Goal: Navigation & Orientation: Find specific page/section

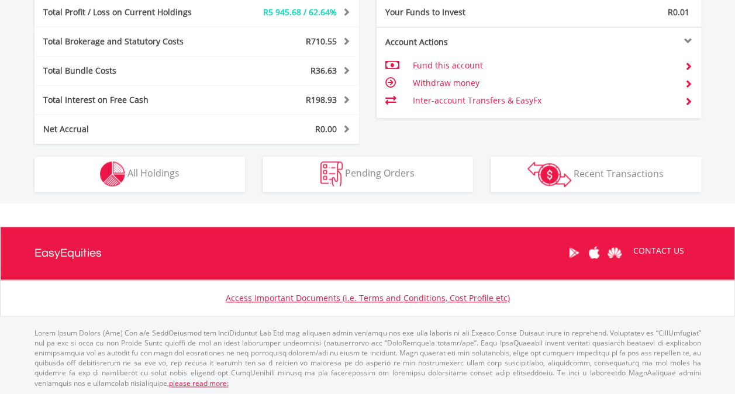
scroll to position [112, 222]
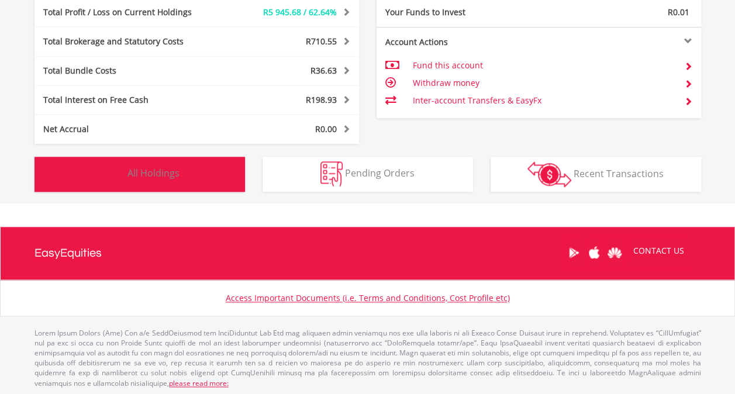
click at [152, 170] on span "All Holdings" at bounding box center [153, 173] width 52 height 13
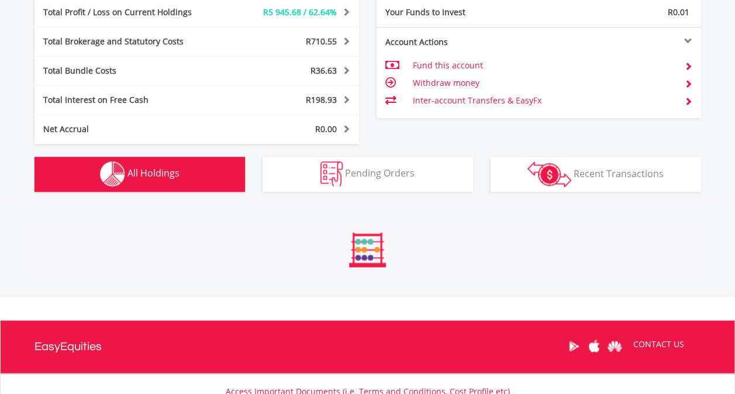
scroll to position [890, 0]
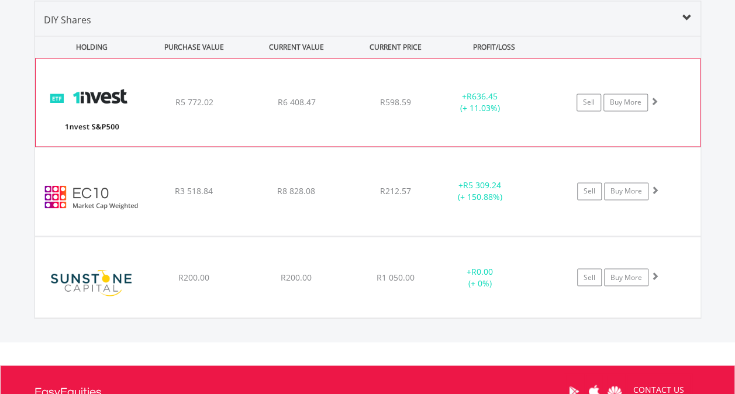
click at [656, 97] on span at bounding box center [654, 101] width 8 height 8
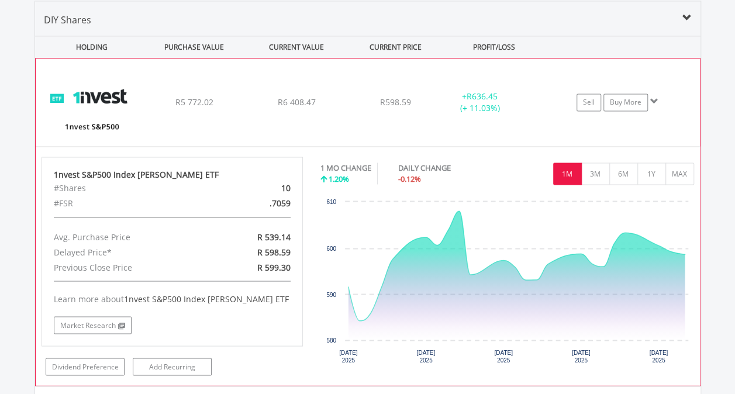
click at [654, 99] on span at bounding box center [654, 101] width 8 height 8
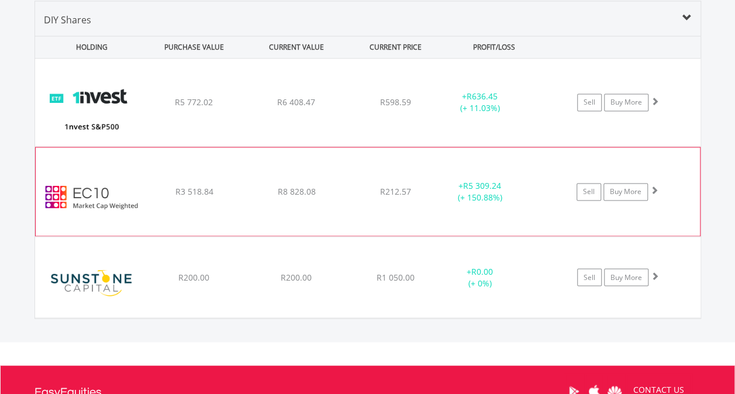
click at [653, 187] on span at bounding box center [654, 190] width 8 height 8
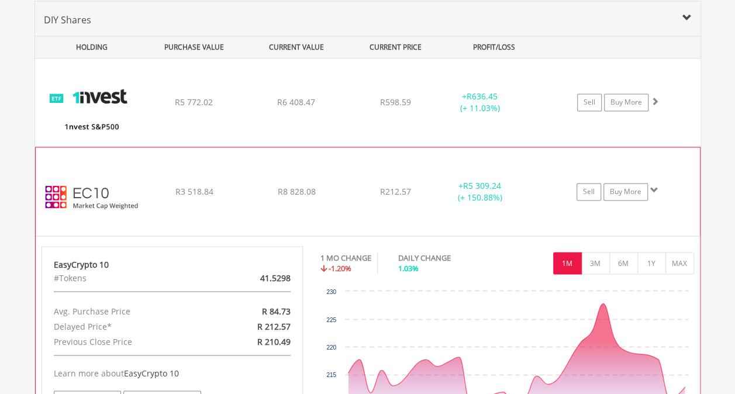
click at [653, 187] on span at bounding box center [654, 190] width 8 height 8
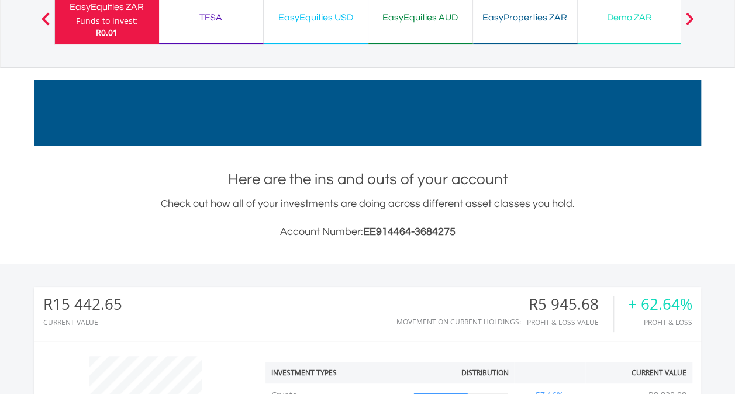
scroll to position [0, 0]
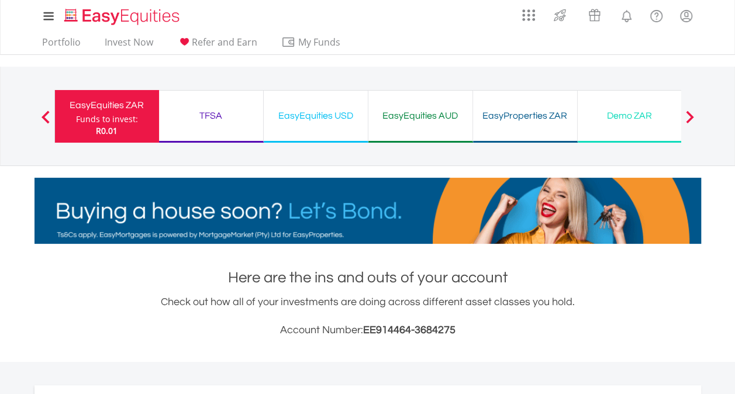
click at [211, 116] on div "TFSA" at bounding box center [211, 116] width 90 height 16
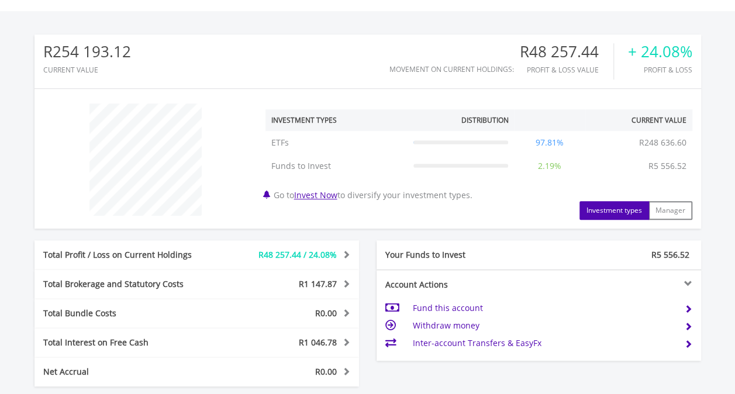
scroll to position [339, 0]
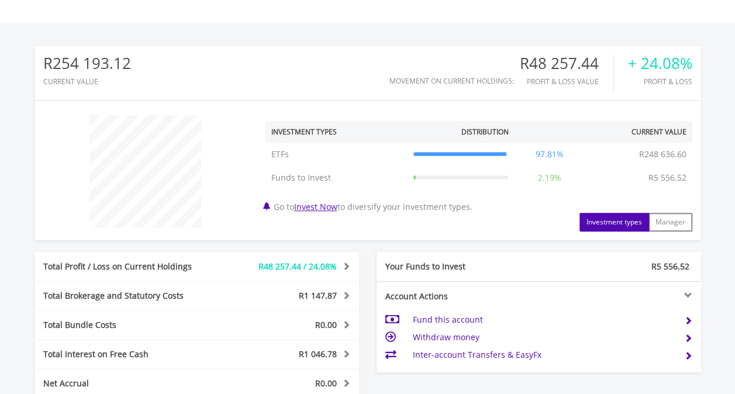
click at [139, 252] on div "Total Profit / Loss on Current Holdings R48 257.44 / 24.08% Last Valuation R248…" at bounding box center [197, 266] width 325 height 29
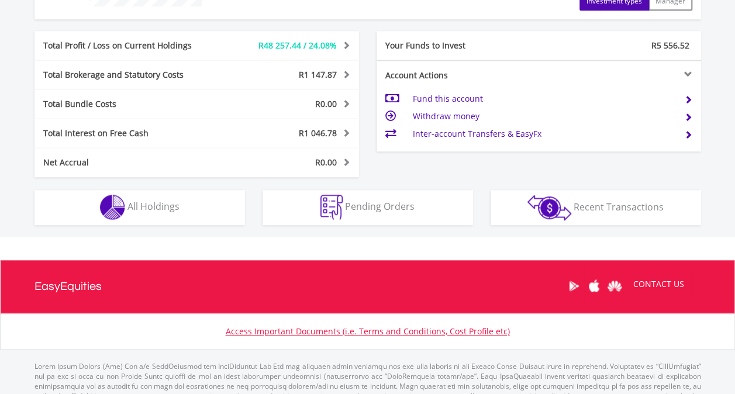
scroll to position [573, 0]
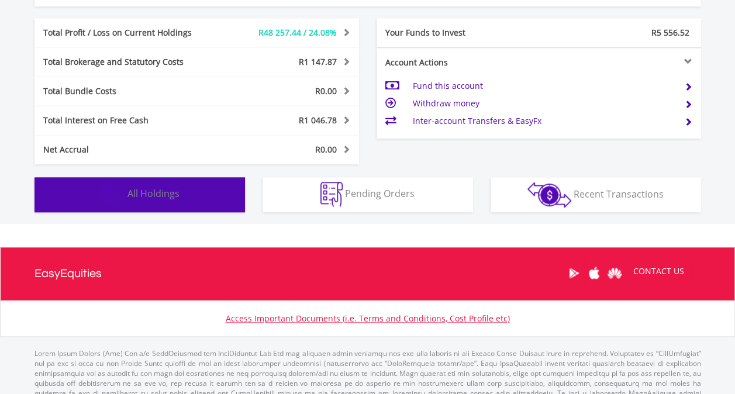
click at [158, 189] on span "All Holdings" at bounding box center [153, 193] width 52 height 13
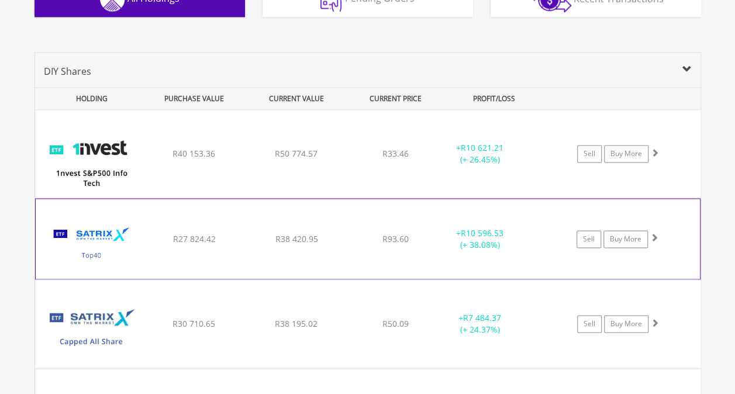
scroll to position [820, 0]
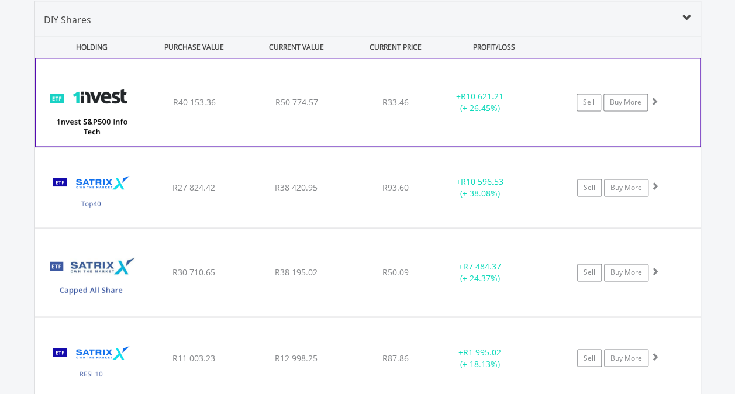
click at [654, 99] on span at bounding box center [654, 101] width 8 height 8
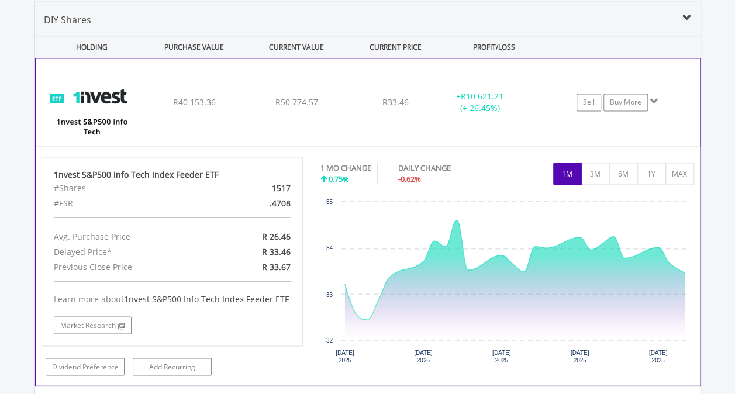
click at [653, 98] on span at bounding box center [654, 101] width 8 height 8
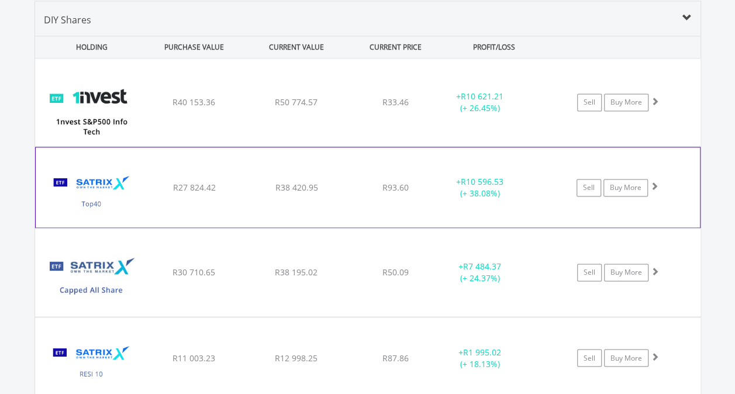
click at [651, 184] on span at bounding box center [654, 186] width 8 height 8
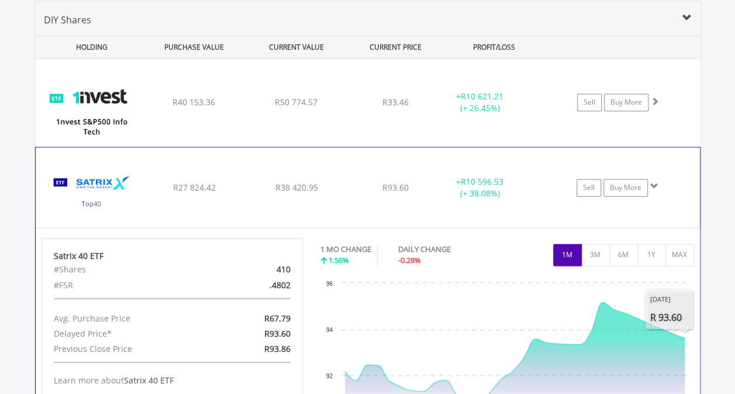
click at [651, 185] on span at bounding box center [654, 186] width 8 height 8
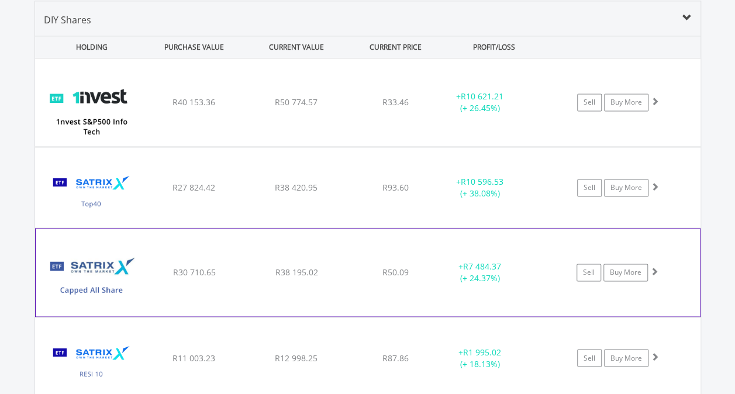
click at [654, 108] on div at bounding box center [655, 102] width 8 height 12
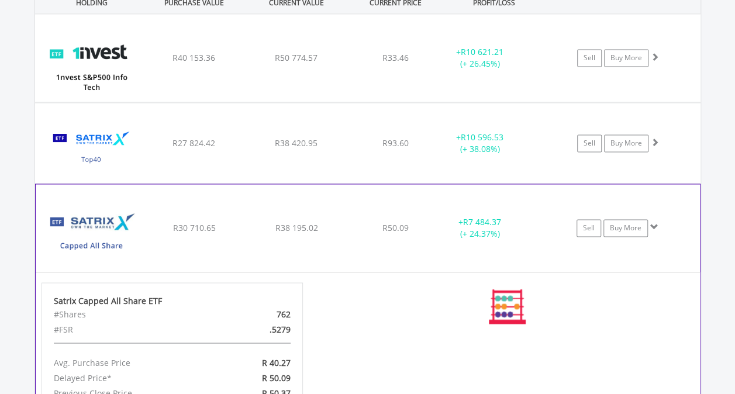
scroll to position [937, 0]
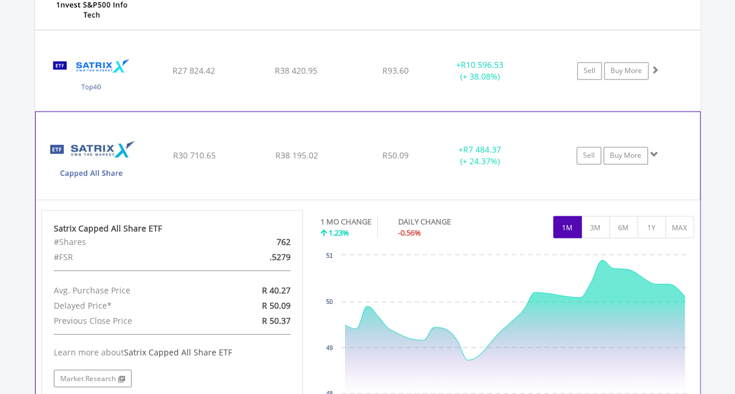
click at [651, 152] on span at bounding box center [654, 154] width 8 height 8
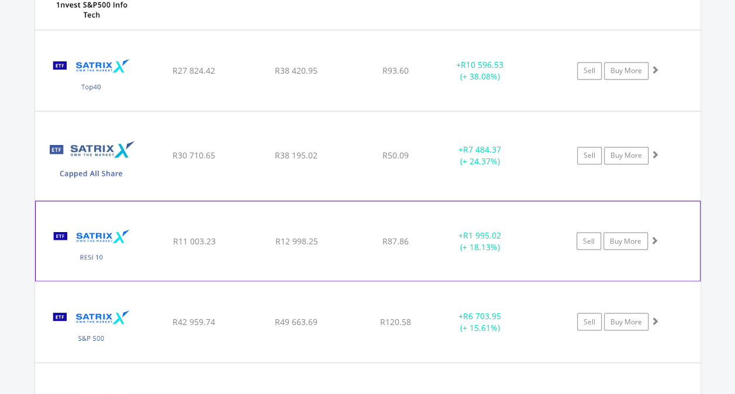
click at [654, 236] on span at bounding box center [654, 240] width 8 height 8
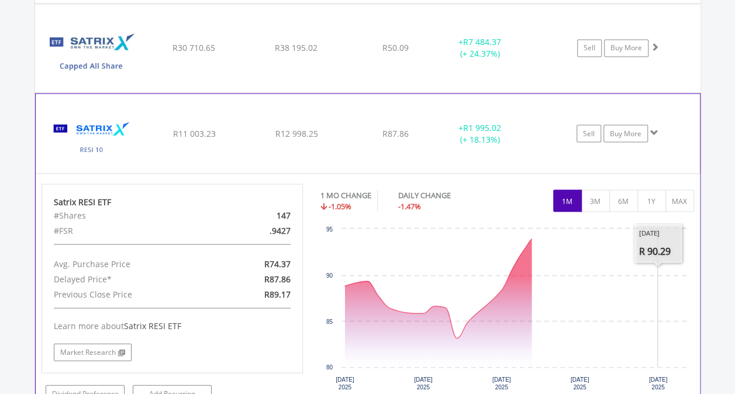
scroll to position [1054, 0]
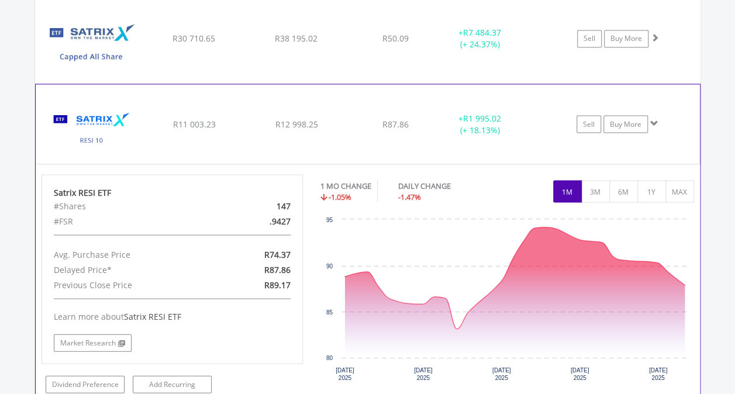
click at [651, 119] on span at bounding box center [654, 123] width 8 height 8
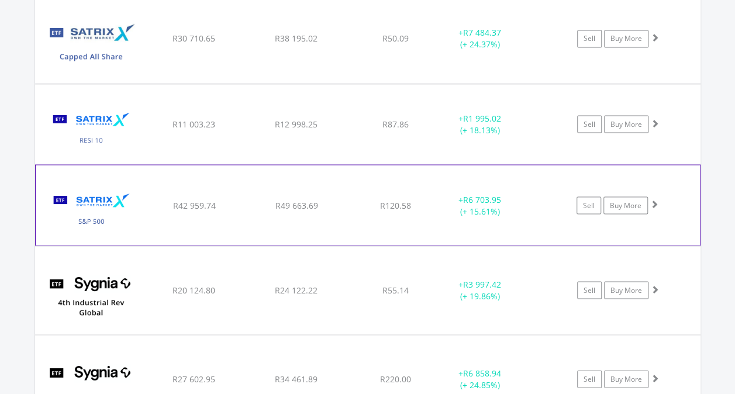
click at [655, 199] on span at bounding box center [654, 203] width 8 height 8
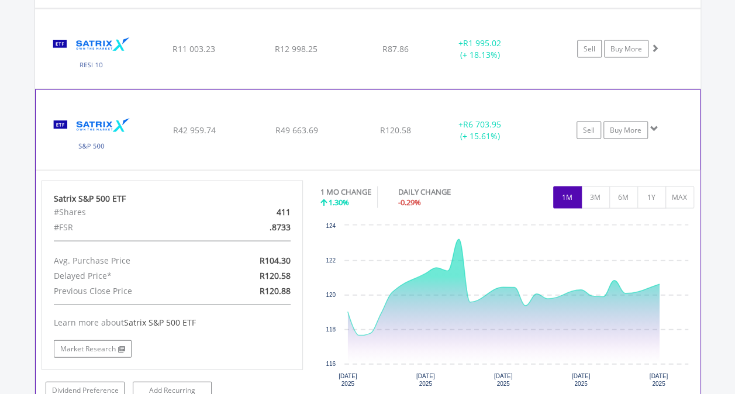
scroll to position [1171, 0]
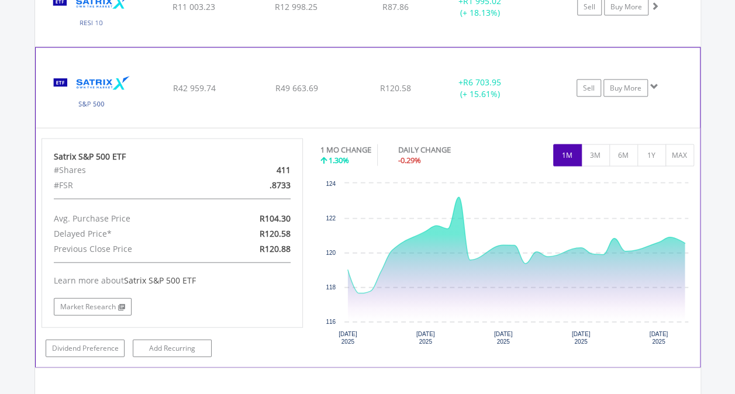
click at [654, 82] on span at bounding box center [654, 86] width 8 height 8
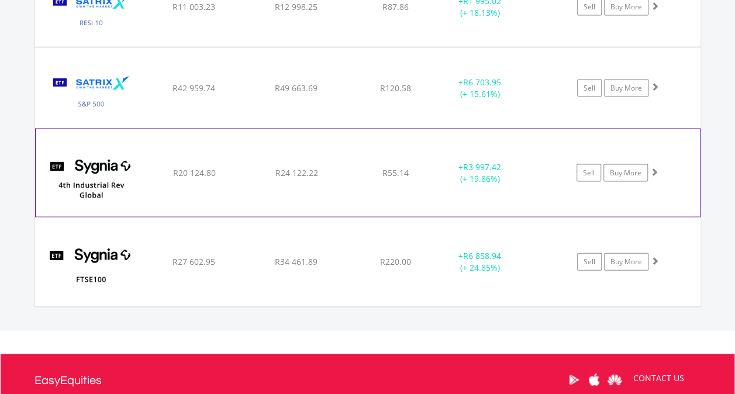
click at [657, 168] on span at bounding box center [654, 172] width 8 height 8
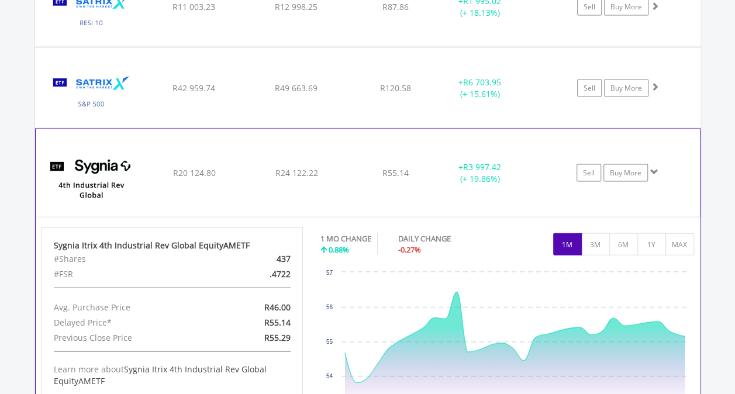
click at [654, 168] on span at bounding box center [654, 172] width 8 height 8
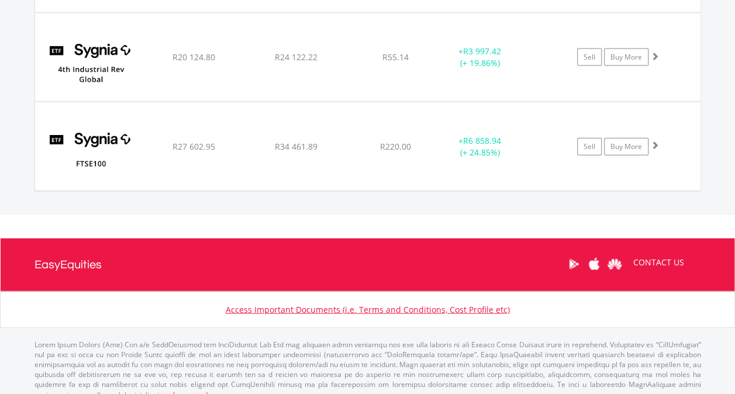
scroll to position [1288, 0]
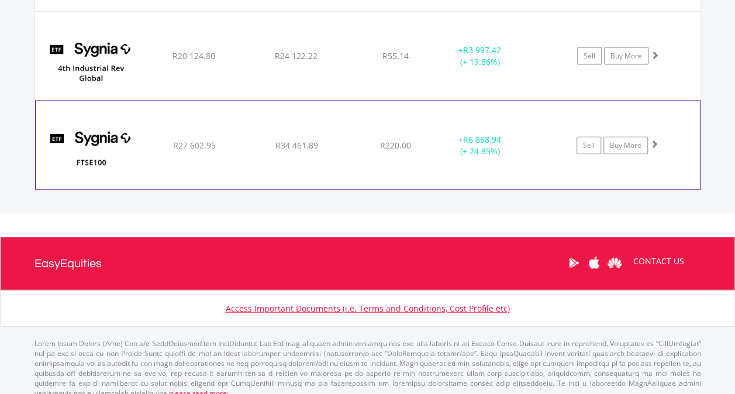
click at [655, 142] on span at bounding box center [654, 144] width 8 height 8
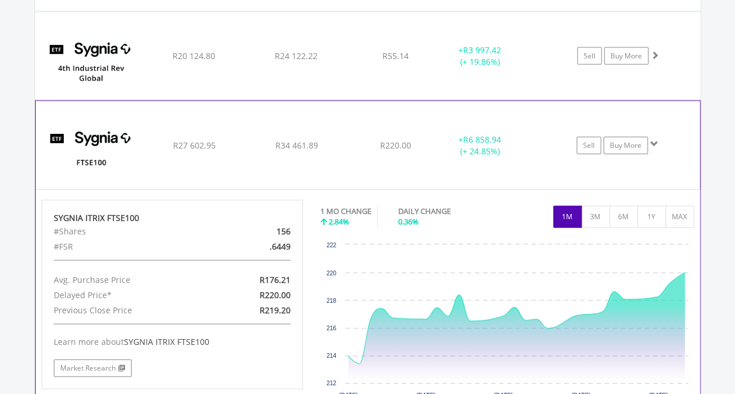
click at [655, 142] on span at bounding box center [654, 144] width 8 height 8
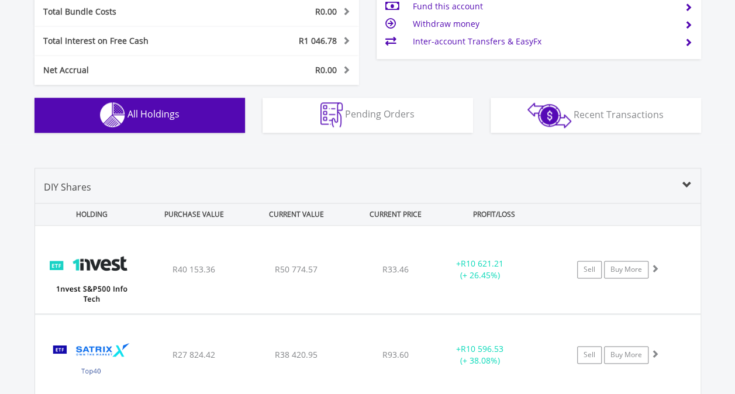
scroll to position [760, 0]
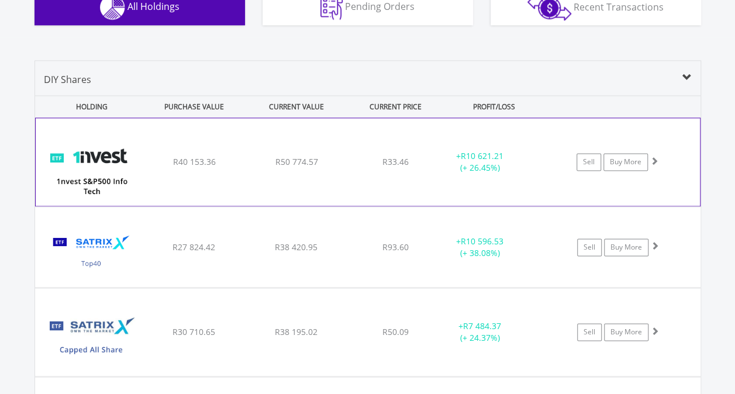
click at [655, 159] on span at bounding box center [654, 161] width 8 height 8
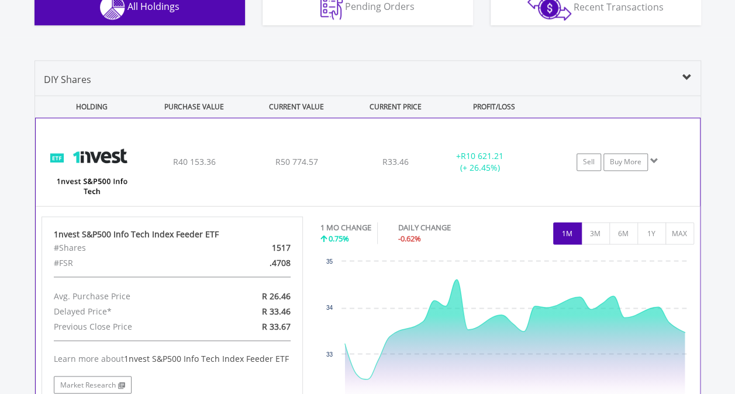
click at [655, 159] on span at bounding box center [654, 161] width 8 height 8
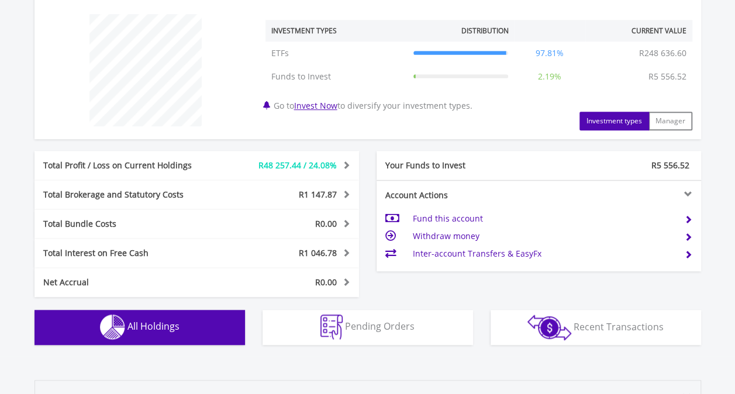
scroll to position [0, 0]
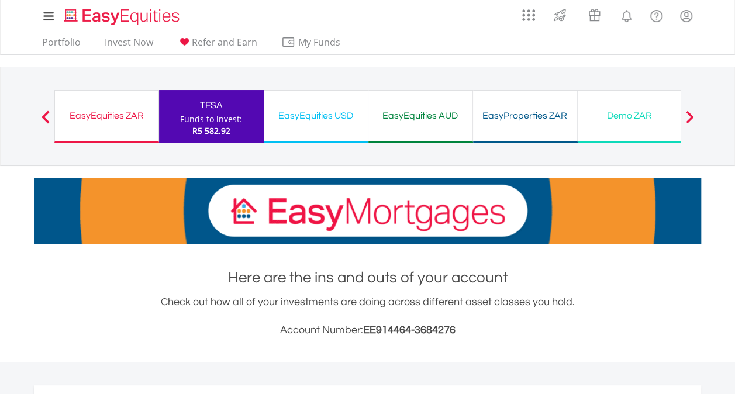
click at [302, 112] on div "EasyEquities USD" at bounding box center [316, 116] width 90 height 16
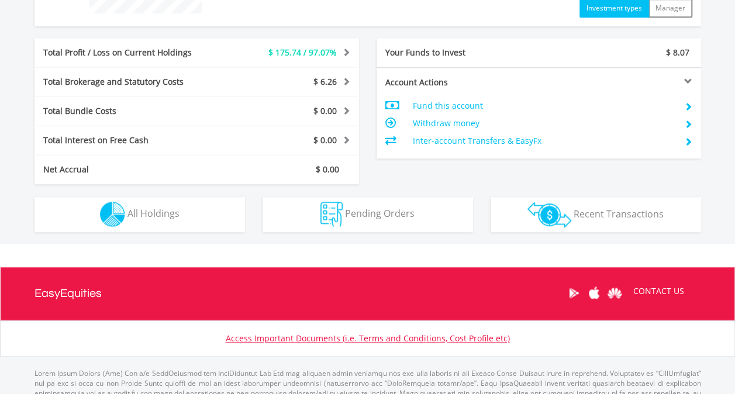
scroll to position [535, 0]
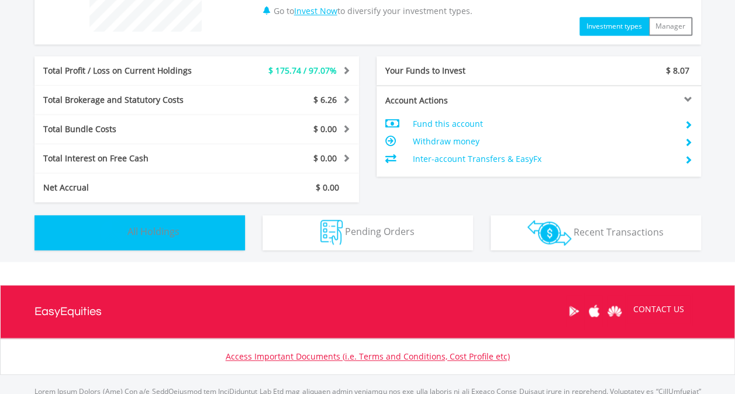
click at [168, 226] on span "All Holdings" at bounding box center [153, 231] width 52 height 13
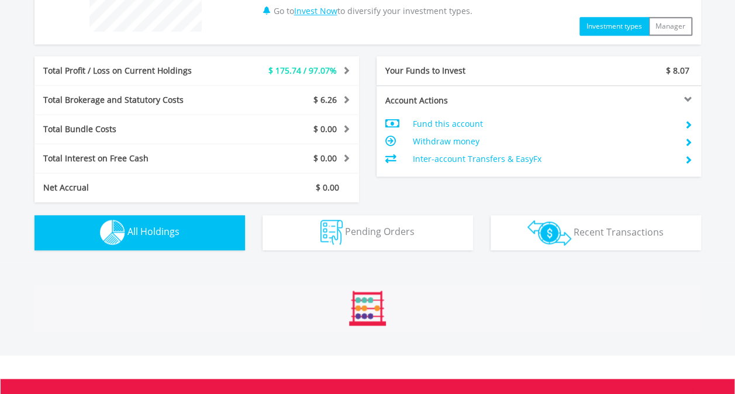
scroll to position [820, 0]
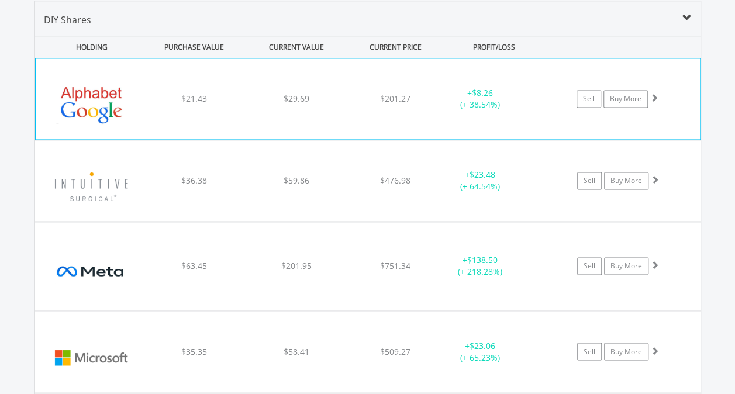
click at [654, 97] on span at bounding box center [654, 98] width 8 height 8
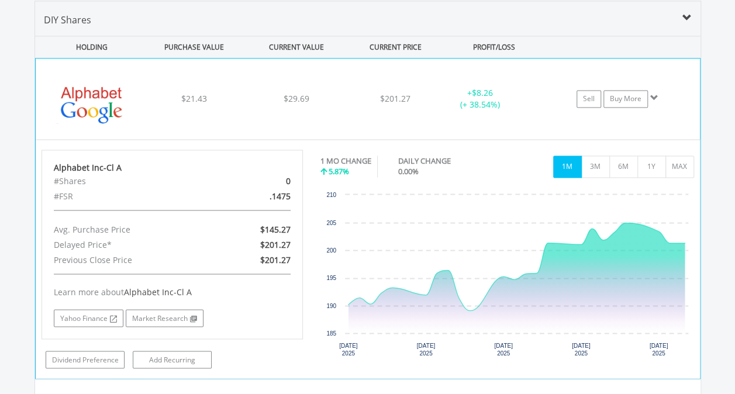
click at [654, 96] on span at bounding box center [654, 98] width 8 height 8
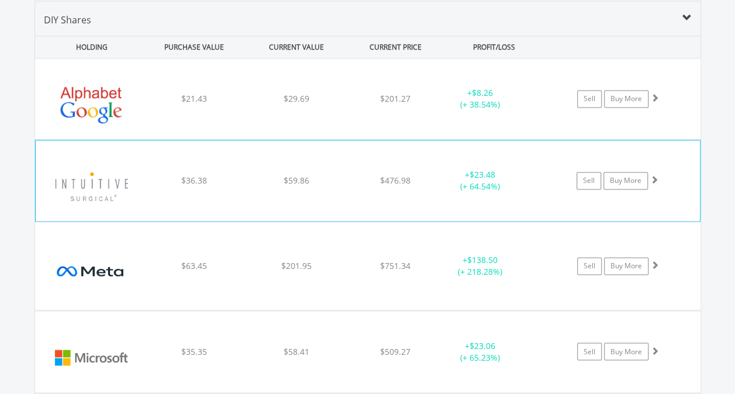
click at [655, 178] on span at bounding box center [654, 179] width 8 height 8
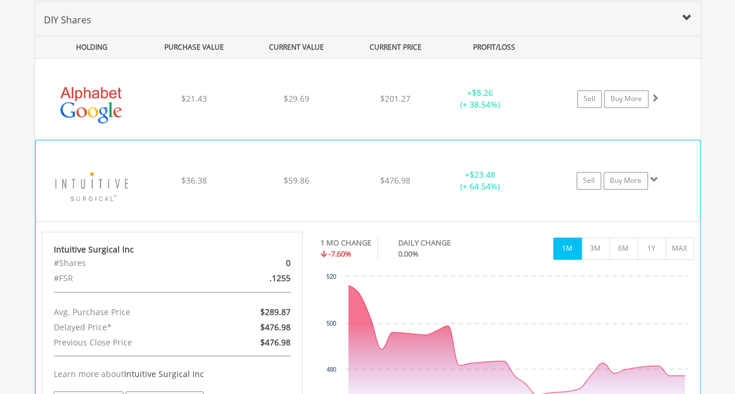
click at [655, 178] on span at bounding box center [654, 179] width 8 height 8
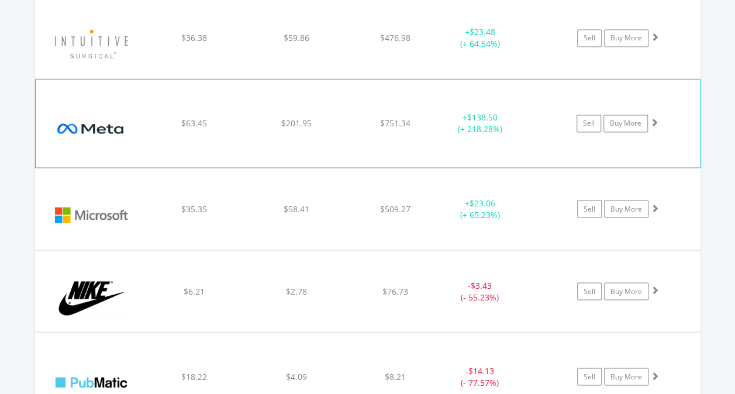
scroll to position [937, 0]
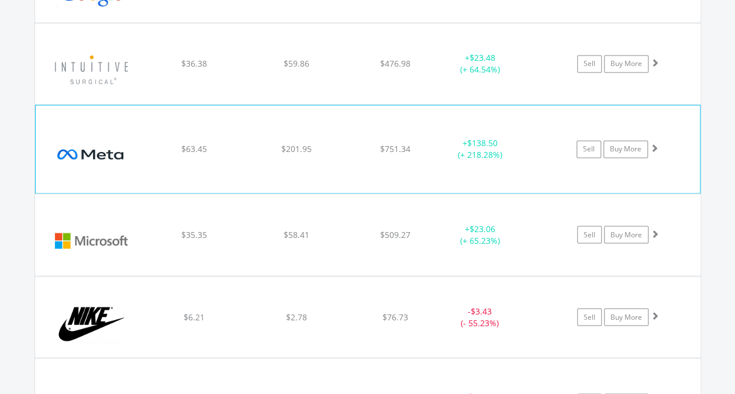
click at [655, 145] on span at bounding box center [654, 148] width 8 height 8
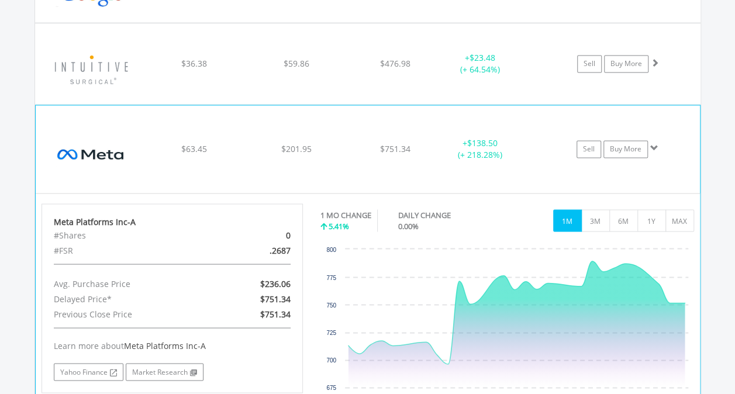
click at [654, 149] on span at bounding box center [654, 148] width 8 height 8
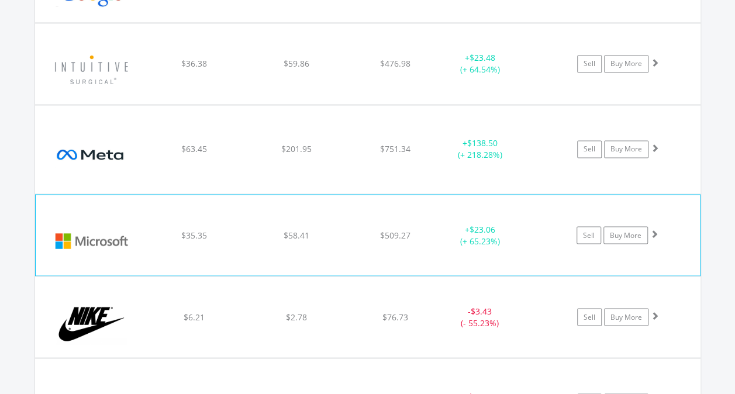
click at [655, 234] on span at bounding box center [654, 233] width 8 height 8
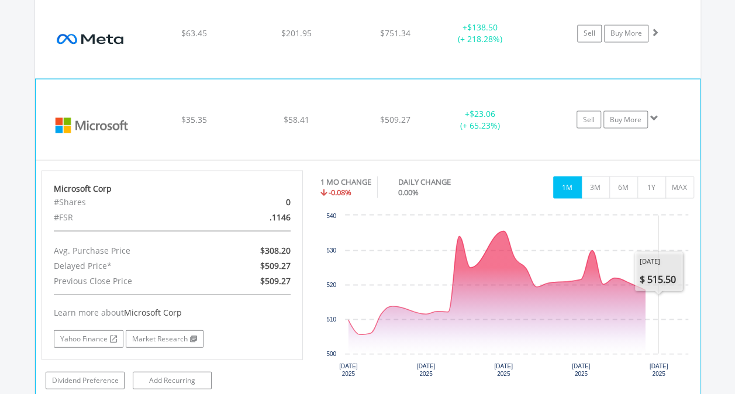
scroll to position [1054, 0]
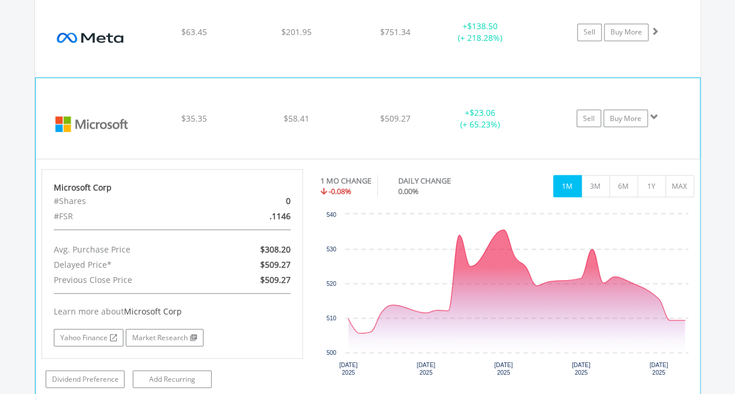
click at [654, 115] on span at bounding box center [654, 116] width 8 height 8
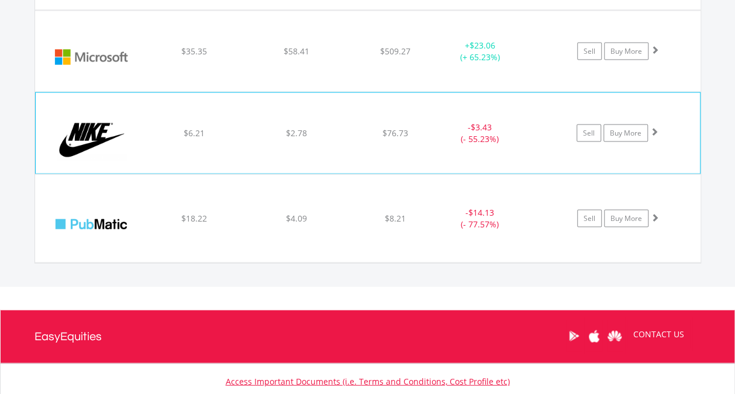
scroll to position [1112, 0]
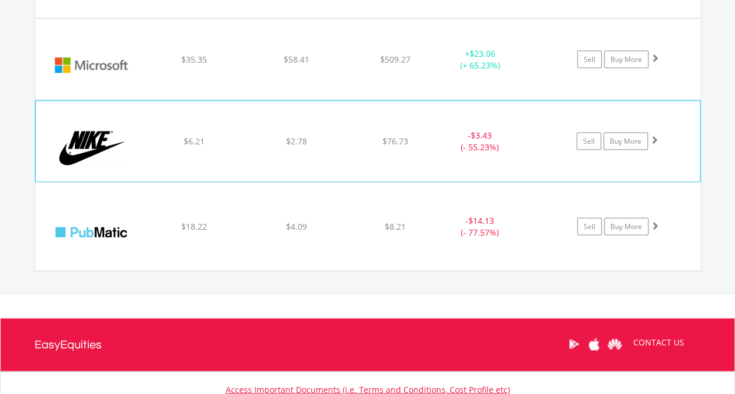
click at [656, 138] on span at bounding box center [654, 140] width 8 height 8
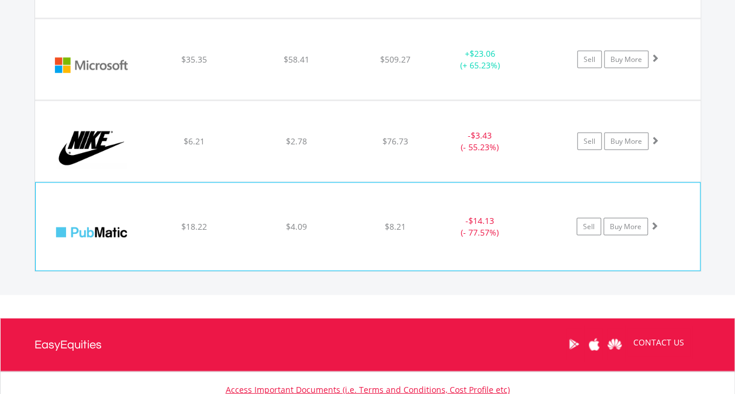
click at [653, 222] on span at bounding box center [654, 226] width 8 height 8
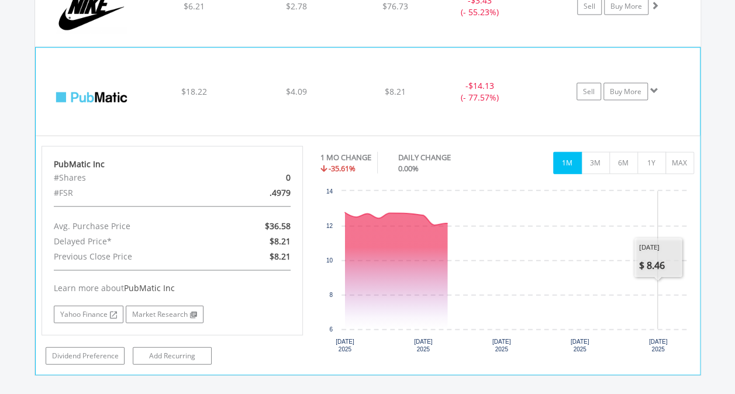
scroll to position [1229, 0]
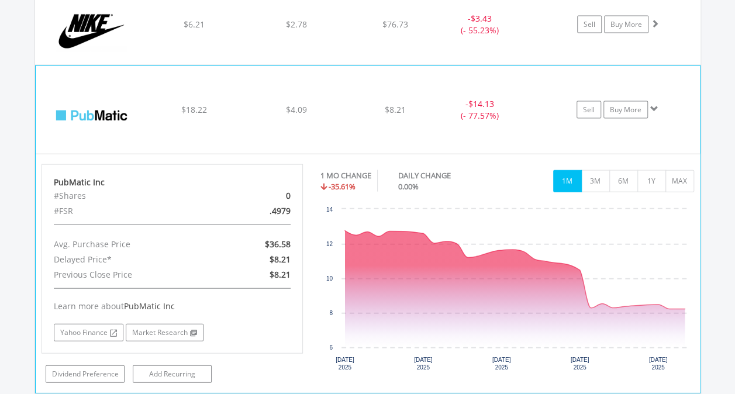
click at [654, 105] on span at bounding box center [654, 109] width 8 height 8
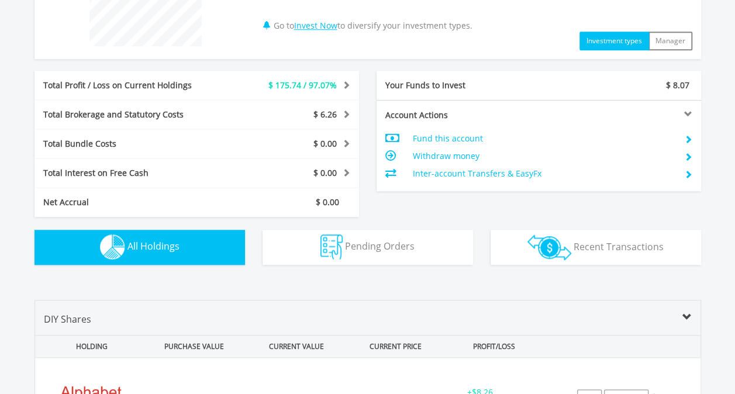
scroll to position [0, 0]
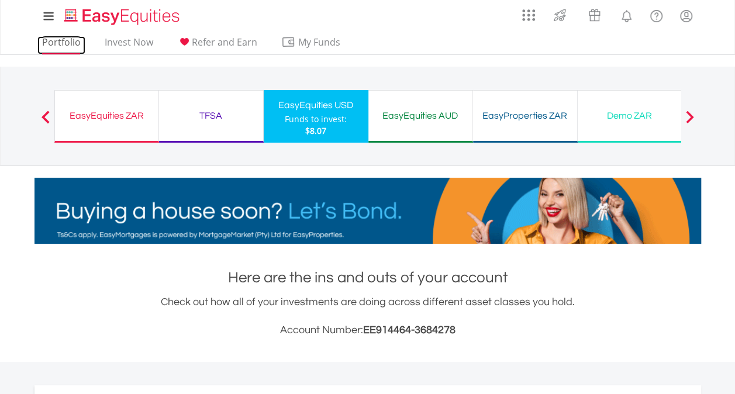
click at [72, 40] on link "Portfolio" at bounding box center [61, 45] width 48 height 18
